Goal: Check status: Check status

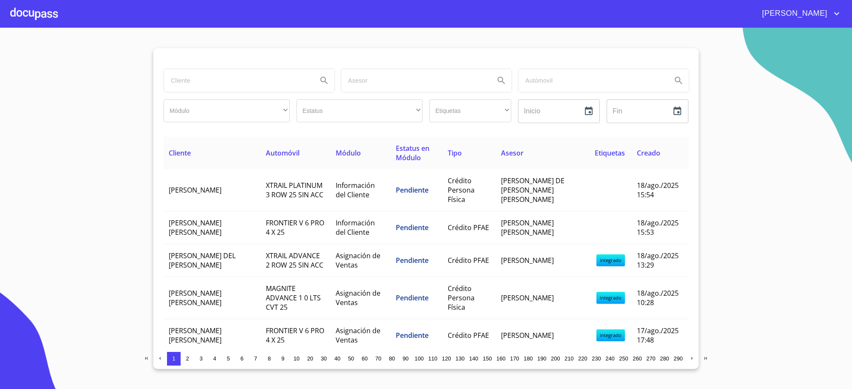
click at [234, 78] on input "search" at bounding box center [237, 80] width 147 height 23
type input "[PERSON_NAME] [PERSON_NAME]"
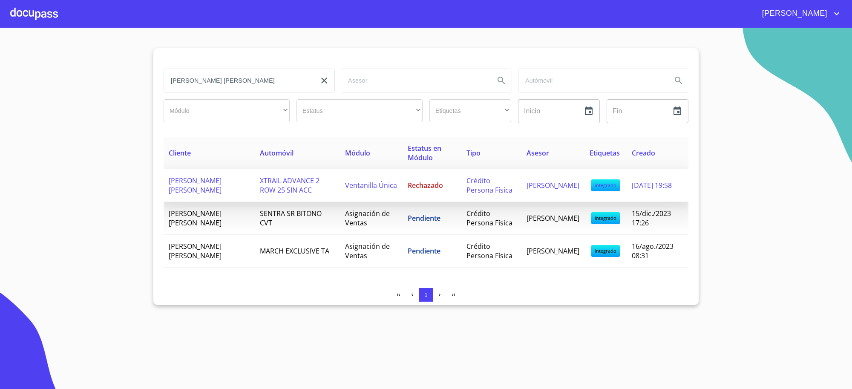
click at [412, 189] on span "Rechazado" at bounding box center [425, 185] width 35 height 9
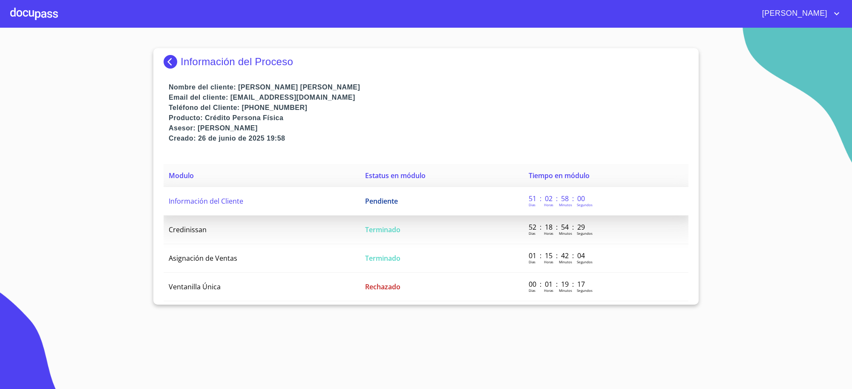
click at [364, 209] on td "Pendiente" at bounding box center [442, 201] width 164 height 29
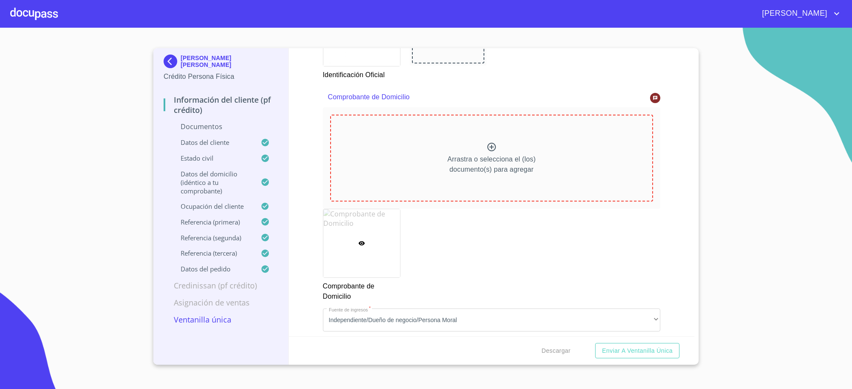
scroll to position [444, 0]
click at [356, 248] on div at bounding box center [361, 241] width 77 height 68
